Goal: Submit feedback/report problem

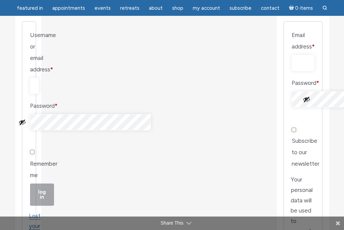
scroll to position [101, 0]
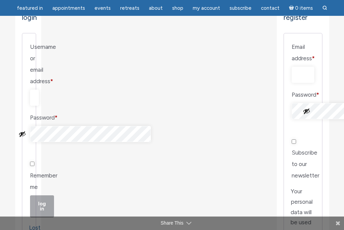
click at [39, 90] on input "Username or email address * Required" at bounding box center [34, 98] width 9 height 16
type input "[EMAIL_ADDRESS][DOMAIN_NAME]"
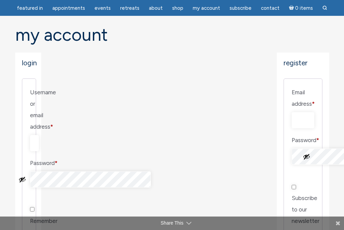
scroll to position [67, 0]
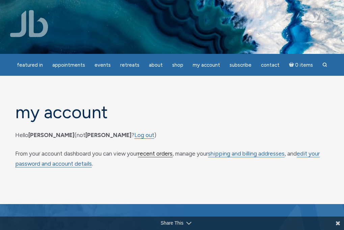
click at [165, 154] on link "recent orders" at bounding box center [155, 153] width 34 height 7
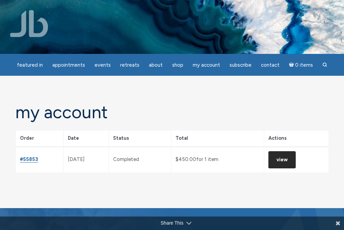
click at [288, 160] on link "View" at bounding box center [281, 159] width 27 height 17
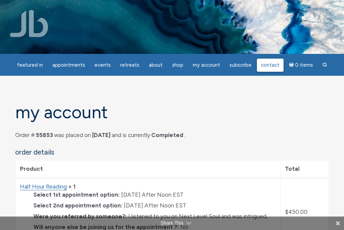
click at [270, 64] on span "Contact" at bounding box center [270, 65] width 19 height 6
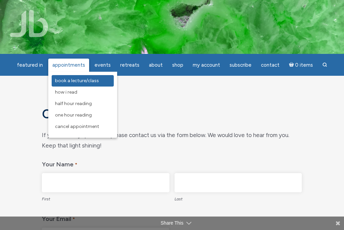
click at [73, 81] on span "Book a Lecture/Class" at bounding box center [77, 81] width 44 height 6
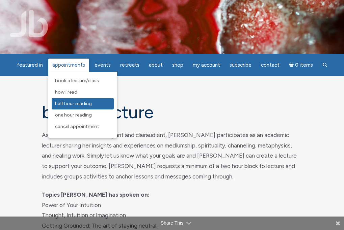
click at [76, 102] on span "Half Hour Reading" at bounding box center [73, 104] width 37 height 6
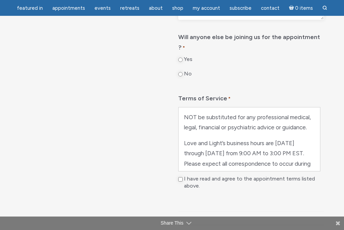
scroll to position [392, 0]
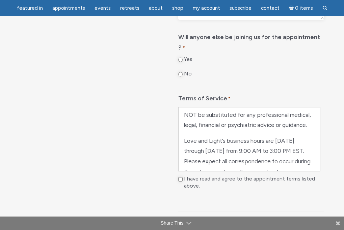
click at [281, 179] on link "read the sessions page" at bounding box center [241, 188] width 115 height 18
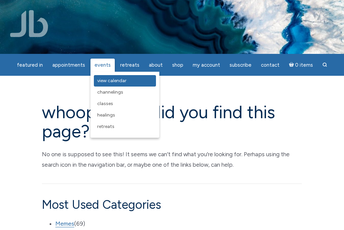
click at [111, 80] on span "View Calendar" at bounding box center [111, 81] width 29 height 6
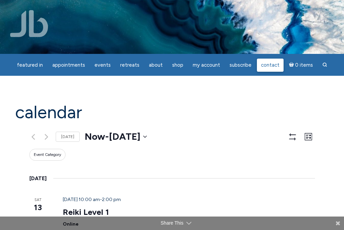
click at [268, 66] on span "Contact" at bounding box center [270, 65] width 19 height 6
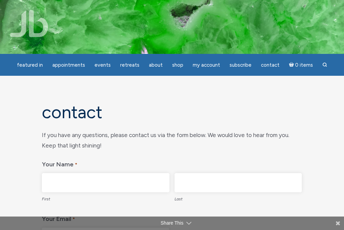
click at [92, 181] on input "First" at bounding box center [105, 182] width 127 height 19
type input "Farrah"
type input "Benedetto"
type input "farrahbenedetto@gmail.com"
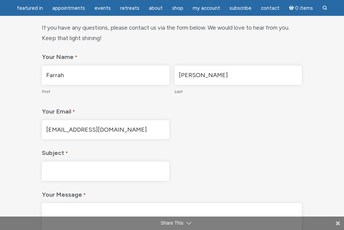
scroll to position [101, 0]
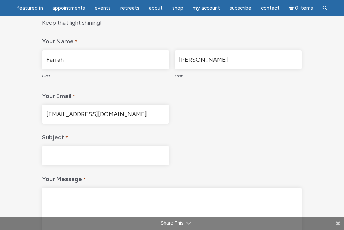
click at [87, 153] on input "Subject *" at bounding box center [105, 155] width 127 height 19
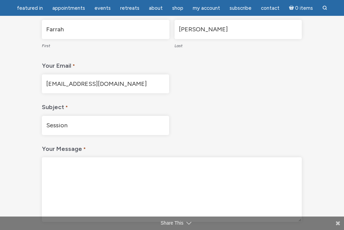
scroll to position [236, 0]
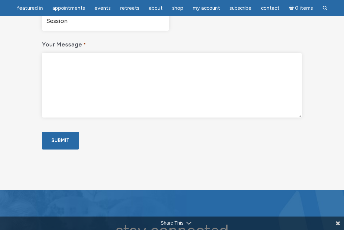
type input "Session"
click at [95, 86] on textarea "Your Message *" at bounding box center [172, 85] width 260 height 65
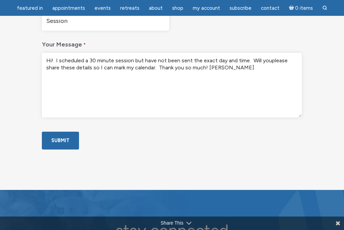
click at [159, 66] on textarea "Hi! I scheduled a 30 minute session but have not been sent the exact day and ti…" at bounding box center [172, 85] width 260 height 65
paste textarea "[Order #55853] (September 7, 2025)"
click at [212, 68] on textarea "Hi! I scheduled a 30 minute session but have not been sent the exact day and ti…" at bounding box center [172, 85] width 260 height 65
click at [271, 62] on textarea "Hi! I scheduled a 30 minute session but have not been sent the exact day and ti…" at bounding box center [172, 85] width 260 height 65
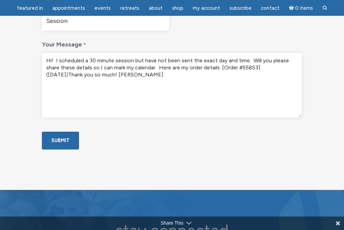
click at [223, 60] on textarea "Hi! I scheduled a 30 minute session but have not been sent the exact day and ti…" at bounding box center [172, 85] width 260 height 65
click at [156, 67] on textarea "Hi! I scheduled a 30 minute session but have not been sent the exact date and t…" at bounding box center [172, 85] width 260 height 65
click at [225, 68] on textarea "Hi! I scheduled a 30 minute session but have not been sent the exact date and t…" at bounding box center [172, 85] width 260 height 65
click at [259, 66] on textarea "Hi! I scheduled a 30 minute session but have not been sent the exact date and t…" at bounding box center [172, 85] width 260 height 65
click at [224, 67] on textarea "Hi! I scheduled a 30 minute session but have not been sent the exact date and t…" at bounding box center [172, 85] width 260 height 65
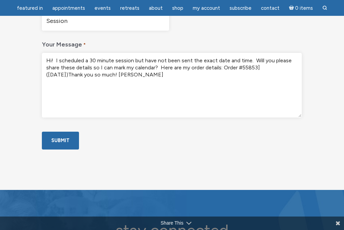
drag, startPoint x: 226, startPoint y: 68, endPoint x: 61, endPoint y: 74, distance: 165.0
click at [61, 74] on textarea "Hi! I scheduled a 30 minute session but have not been sent the exact date and t…" at bounding box center [172, 85] width 260 height 65
paste textarea "["
click at [255, 95] on textarea "Hi! I scheduled a 30 minute session but have not been sent the exact date and t…" at bounding box center [172, 85] width 260 height 65
click at [61, 73] on textarea "Hi! I scheduled a 30 minute session but have not been sent the exact date and t…" at bounding box center [172, 85] width 260 height 65
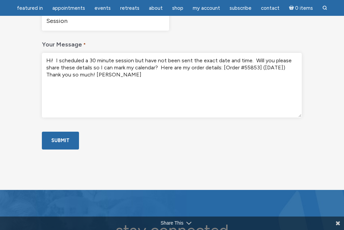
click at [94, 68] on textarea "Hi! I scheduled a 30 minute session but have not been sent the exact date and t…" at bounding box center [172, 85] width 260 height 65
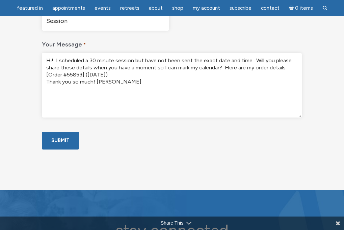
click at [47, 83] on textarea "Hi! I scheduled a 30 minute session but have not been sent the exact date and t…" at bounding box center [172, 85] width 260 height 65
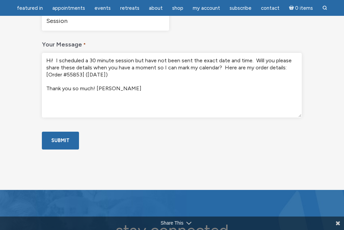
click at [225, 67] on textarea "Hi! I scheduled a 30 minute session but have not been sent the exact date and t…" at bounding box center [172, 85] width 260 height 65
click at [109, 74] on textarea "Hi! I scheduled a 30 minute session but have not been sent the exact date and t…" at bounding box center [172, 85] width 260 height 65
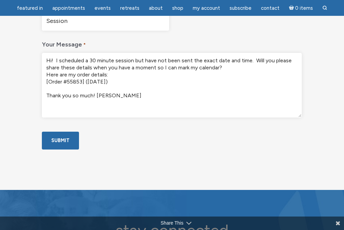
click at [96, 94] on textarea "Hi! I scheduled a 30 minute session but have not been sent the exact date and t…" at bounding box center [172, 85] width 260 height 65
click at [46, 76] on textarea "Hi! I scheduled a 30 minute session but have not been sent the exact date and t…" at bounding box center [172, 85] width 260 height 65
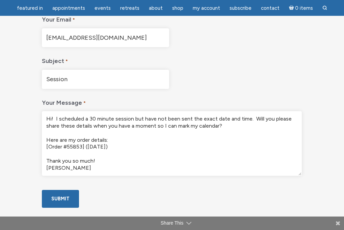
scroll to position [169, 0]
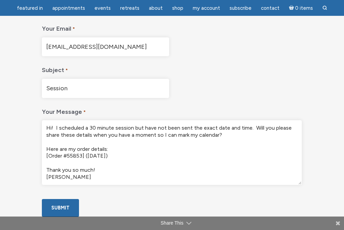
type textarea "Hi! I scheduled a 30 minute session but have not been sent the exact date and t…"
click at [123, 91] on input "Session" at bounding box center [105, 88] width 127 height 19
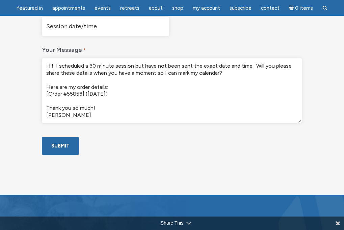
scroll to position [236, 0]
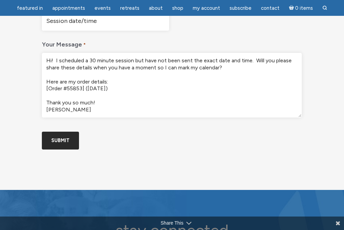
type input "Session date/time"
click at [69, 150] on input "Submit" at bounding box center [60, 141] width 37 height 18
